Goal: Information Seeking & Learning: Learn about a topic

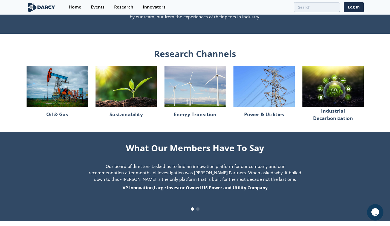
scroll to position [558, 0]
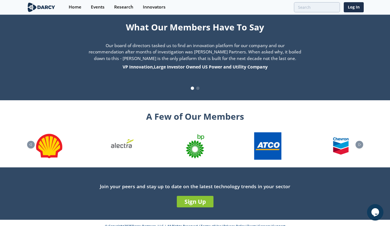
click at [355, 134] on div "9 / 26" at bounding box center [340, 145] width 45 height 27
click at [360, 143] on icon "Next slide" at bounding box center [359, 144] width 7 height 3
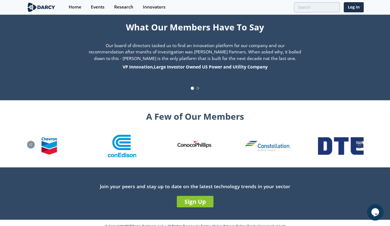
click at [360, 143] on icon "Next slide" at bounding box center [359, 144] width 7 height 3
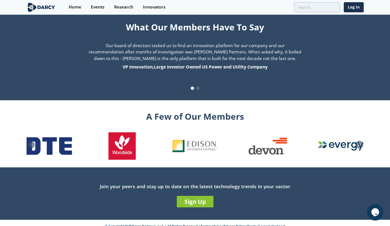
click at [360, 143] on icon "Next slide" at bounding box center [359, 144] width 7 height 3
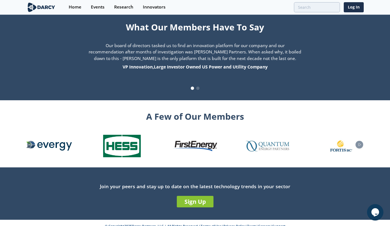
click at [360, 143] on icon "Next slide" at bounding box center [359, 144] width 7 height 3
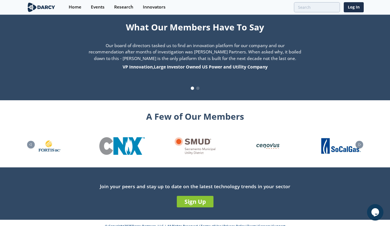
click at [360, 143] on icon "Next slide" at bounding box center [359, 144] width 7 height 3
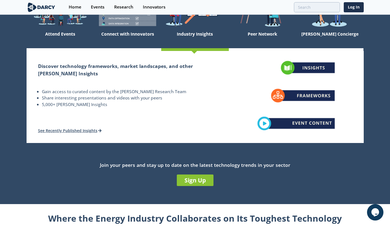
scroll to position [0, 0]
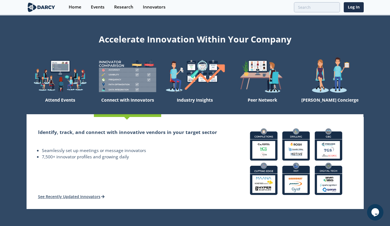
click at [100, 6] on div "Events" at bounding box center [98, 7] width 14 height 4
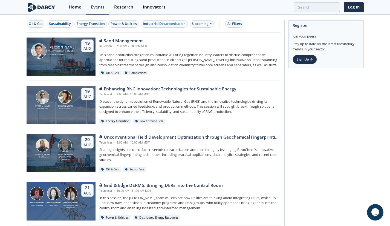
click at [77, 7] on div "Home" at bounding box center [75, 7] width 13 height 4
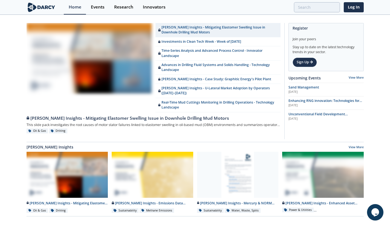
click at [119, 6] on div "Research" at bounding box center [123, 7] width 19 height 4
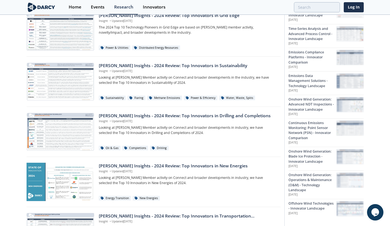
scroll to position [342, 0]
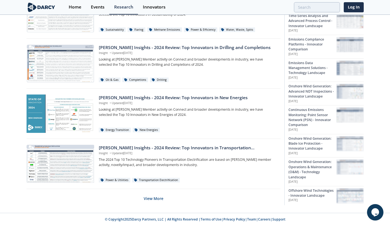
click at [153, 8] on div "Innovators" at bounding box center [154, 7] width 23 height 4
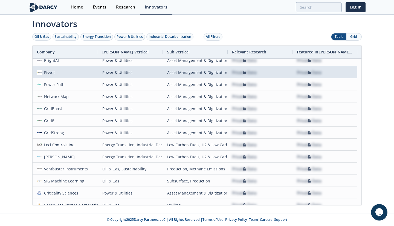
scroll to position [167, 0]
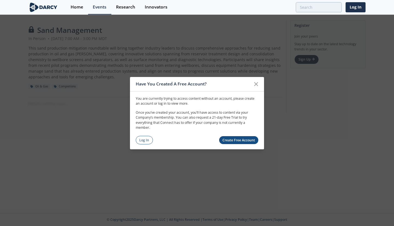
click at [265, 78] on div "Have You Created A Free Account? You are currently trying to access content wit…" at bounding box center [197, 113] width 394 height 226
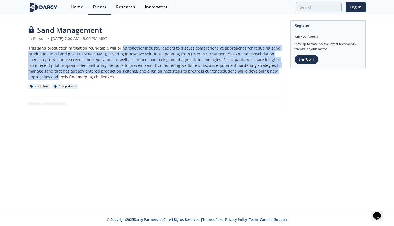
drag, startPoint x: 136, startPoint y: 49, endPoint x: 273, endPoint y: 74, distance: 138.9
click at [273, 74] on div "This sand production mitigation roundtable will bring together industry leaders…" at bounding box center [155, 62] width 254 height 34
